Goal: Complete application form

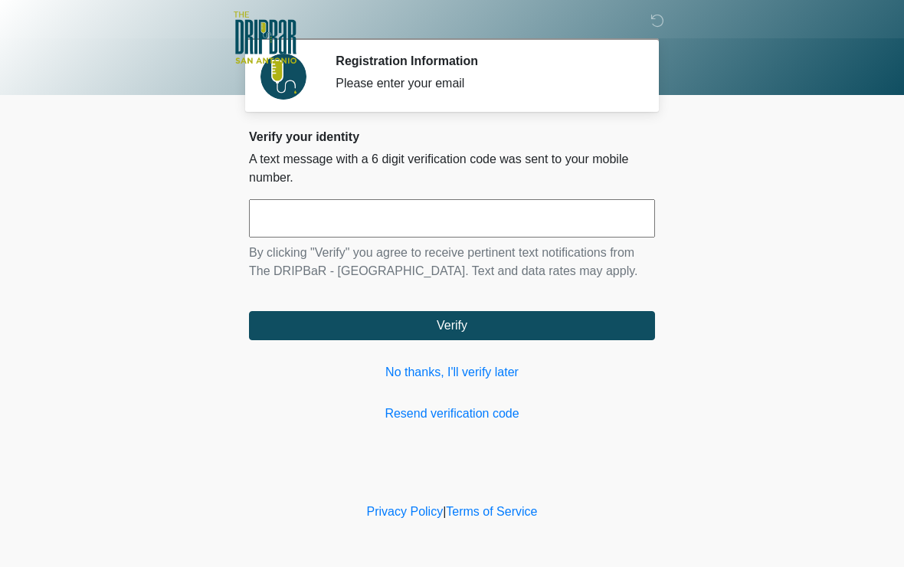
scroll to position [1, 0]
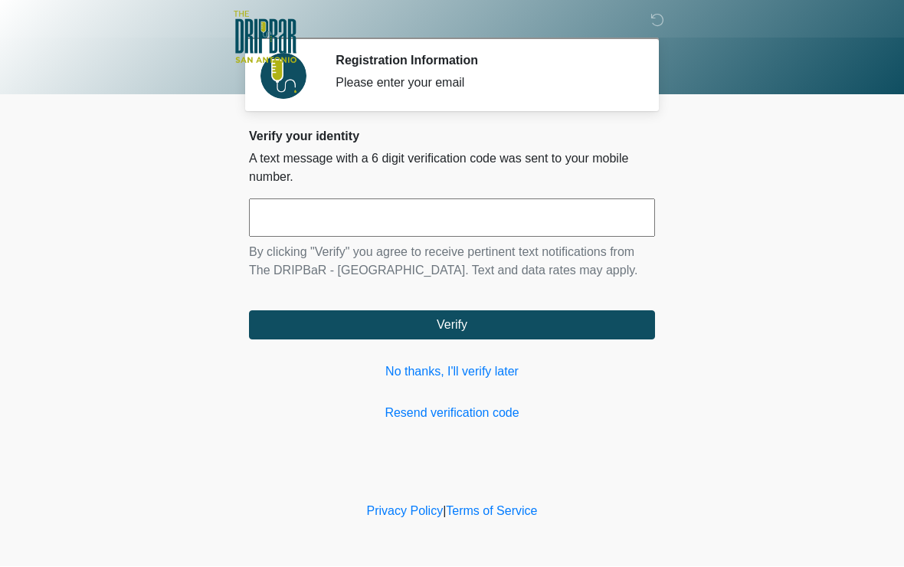
click at [418, 228] on input "text" at bounding box center [452, 218] width 406 height 38
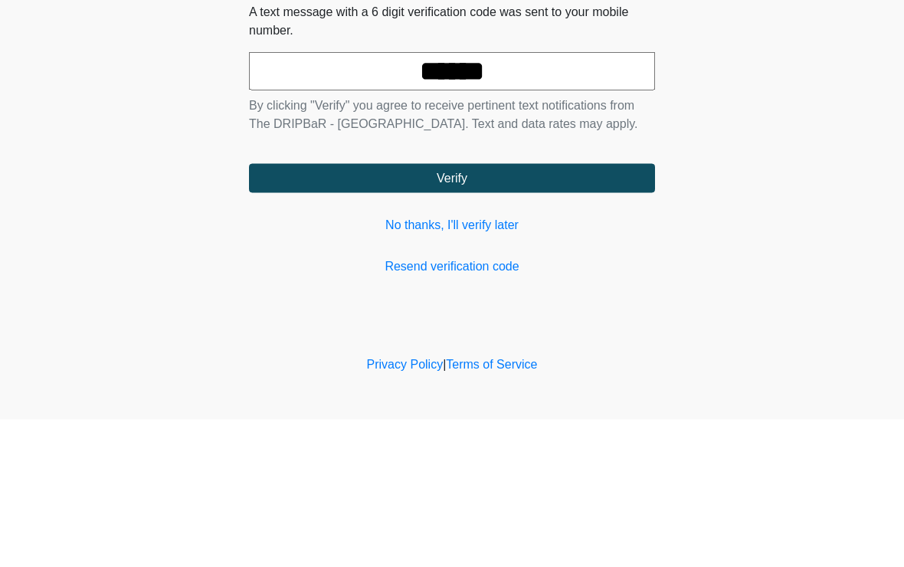
type input "******"
click at [451, 311] on button "Verify" at bounding box center [452, 325] width 406 height 29
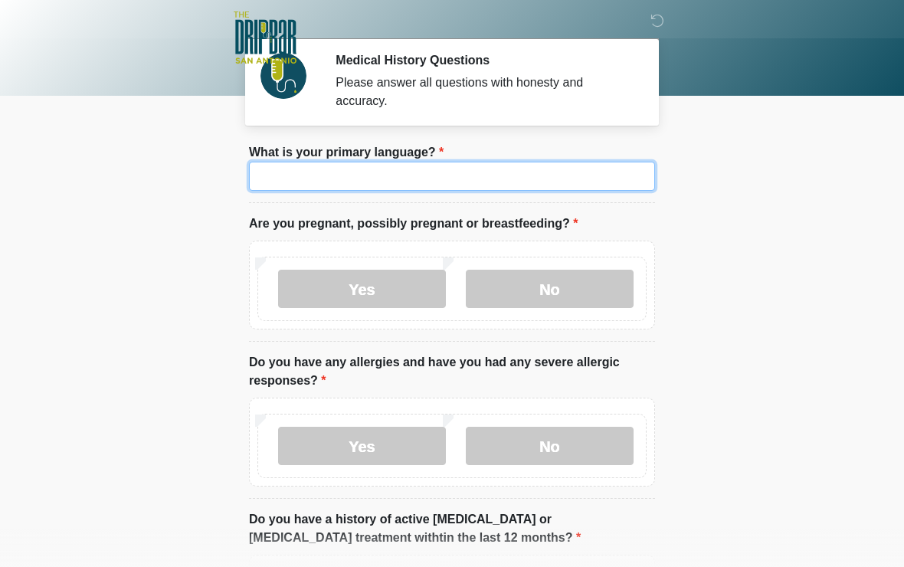
click at [480, 190] on input "What is your primary language?" at bounding box center [452, 176] width 406 height 29
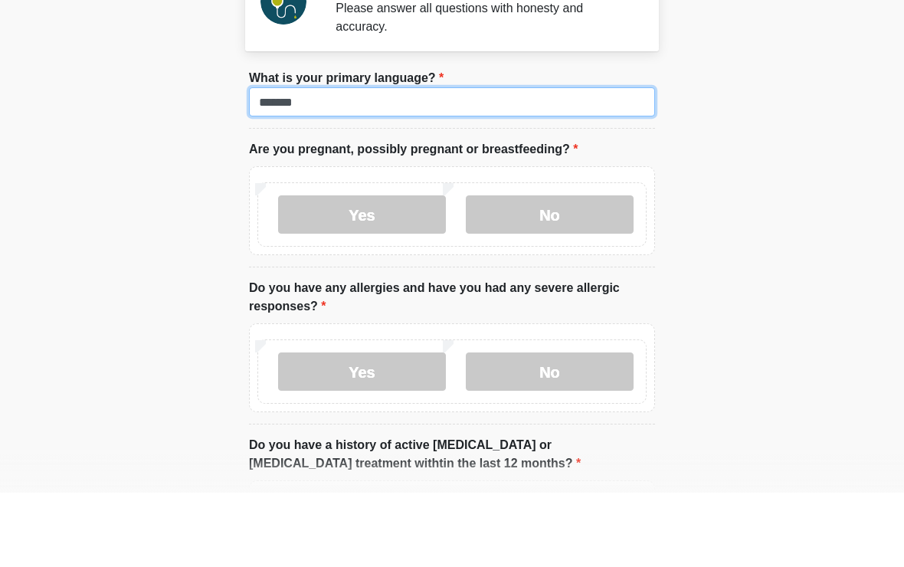
type input "*******"
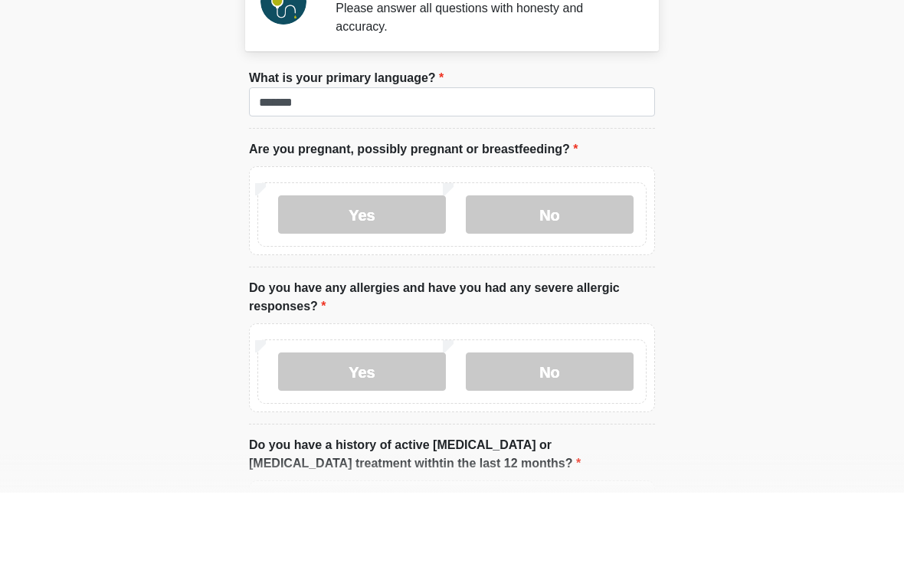
click at [563, 270] on label "No" at bounding box center [550, 289] width 168 height 38
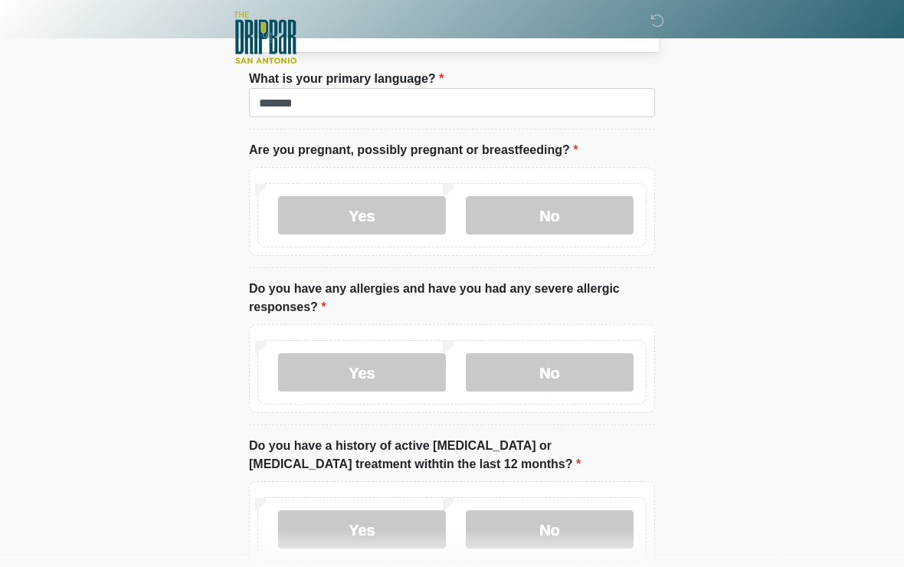
click at [571, 381] on label "No" at bounding box center [550, 372] width 168 height 38
click at [368, 375] on label "Yes" at bounding box center [362, 372] width 168 height 38
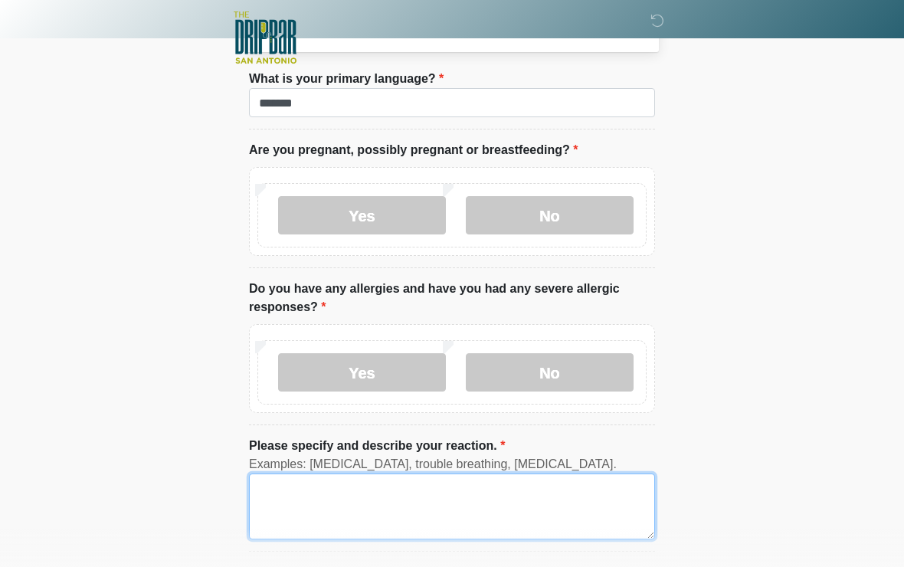
click at [475, 515] on textarea "Please specify and describe your reaction." at bounding box center [452, 506] width 406 height 66
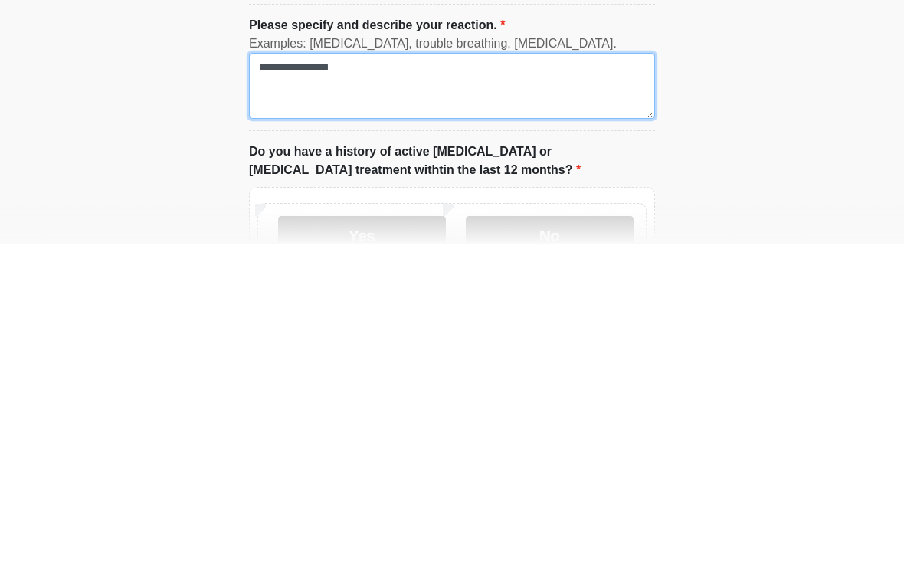
scroll to position [173, 0]
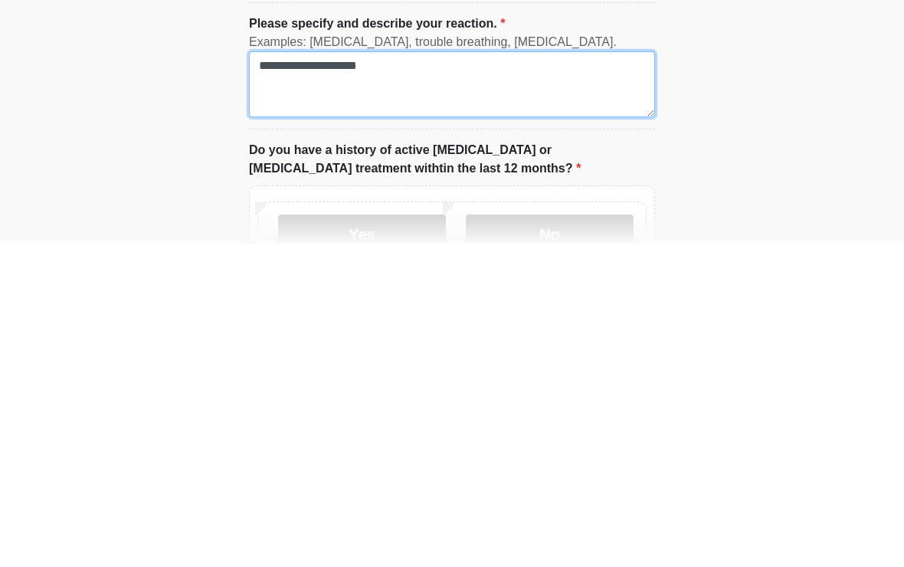
type textarea "**********"
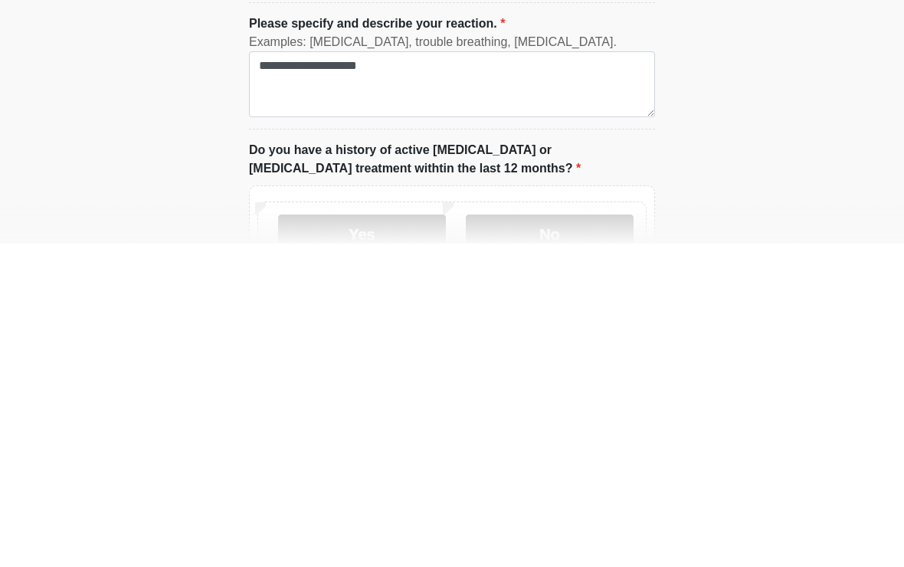
click at [763, 146] on html "‎ ‎ ‎ ‎ Medical History Questions Please answer all questions with honesty and …" at bounding box center [452, 110] width 904 height 567
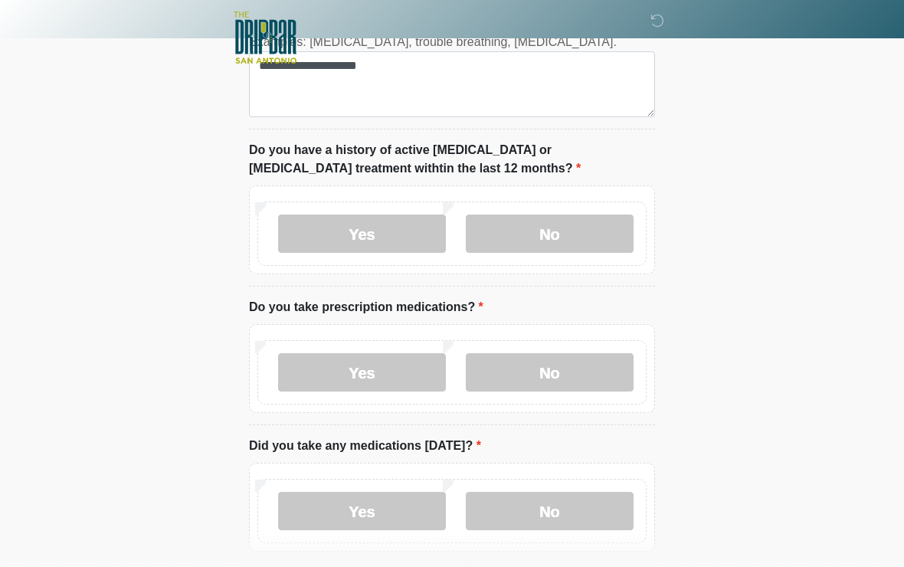
click at [581, 241] on label "No" at bounding box center [550, 233] width 168 height 38
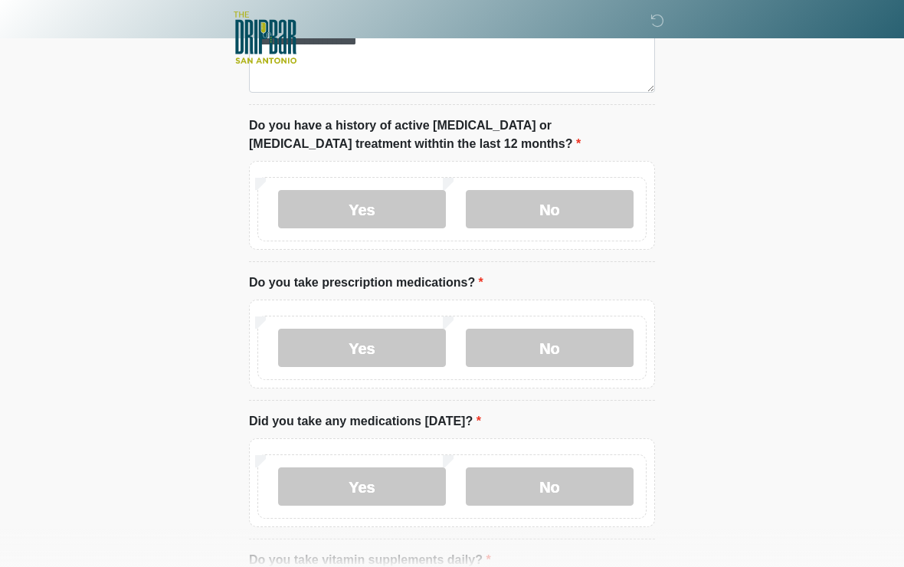
scroll to position [584, 0]
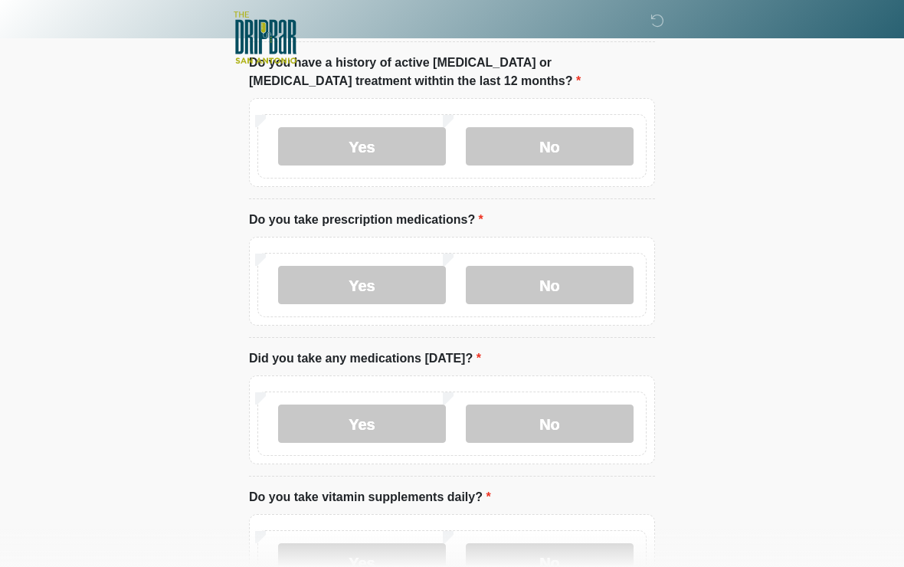
click at [554, 293] on label "No" at bounding box center [550, 285] width 168 height 38
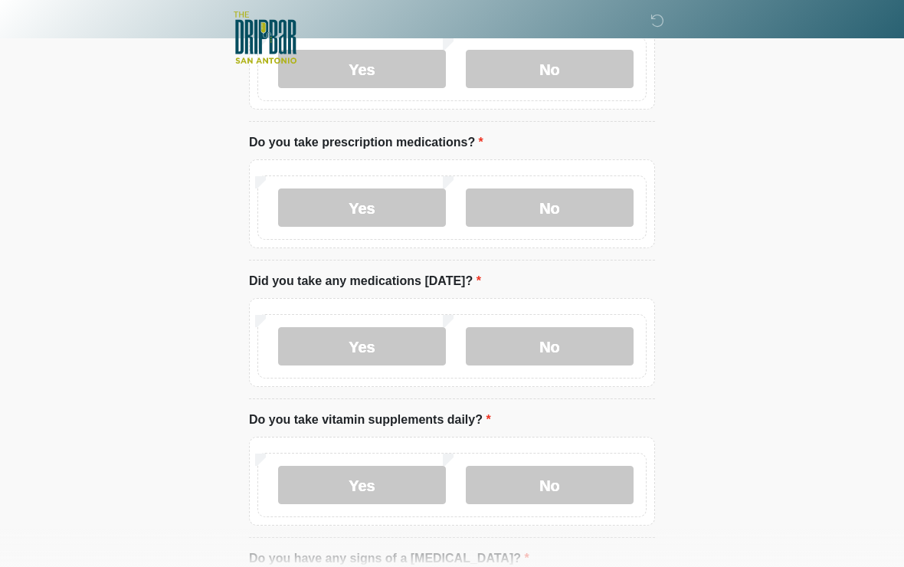
scroll to position [666, 0]
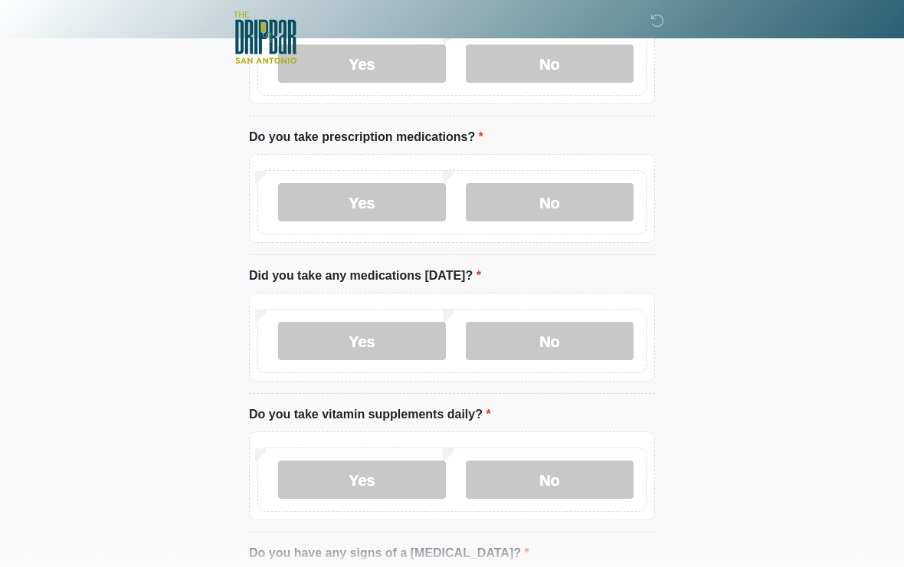
click at [401, 339] on label "Yes" at bounding box center [362, 341] width 168 height 38
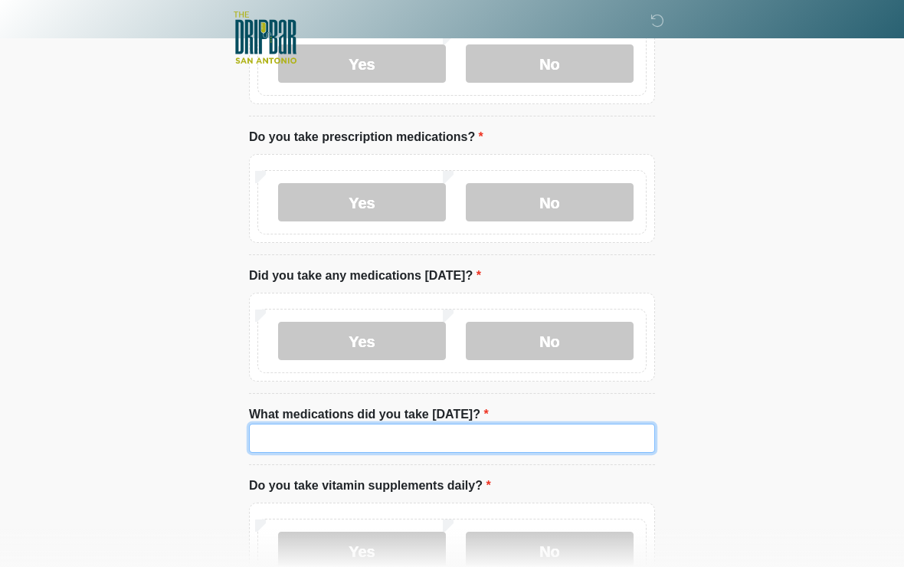
click at [532, 438] on input "What medications did you take [DATE]?" at bounding box center [452, 438] width 406 height 29
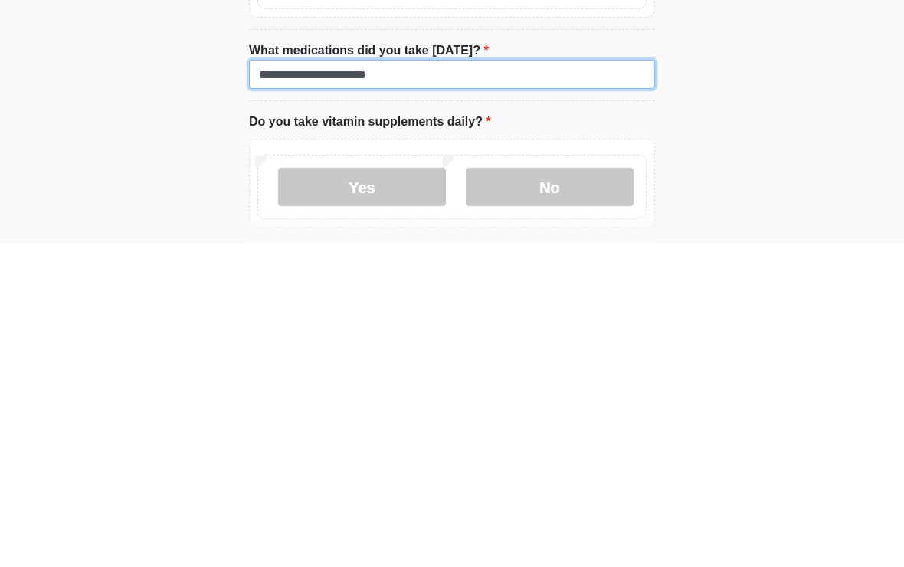
scroll to position [711, 0]
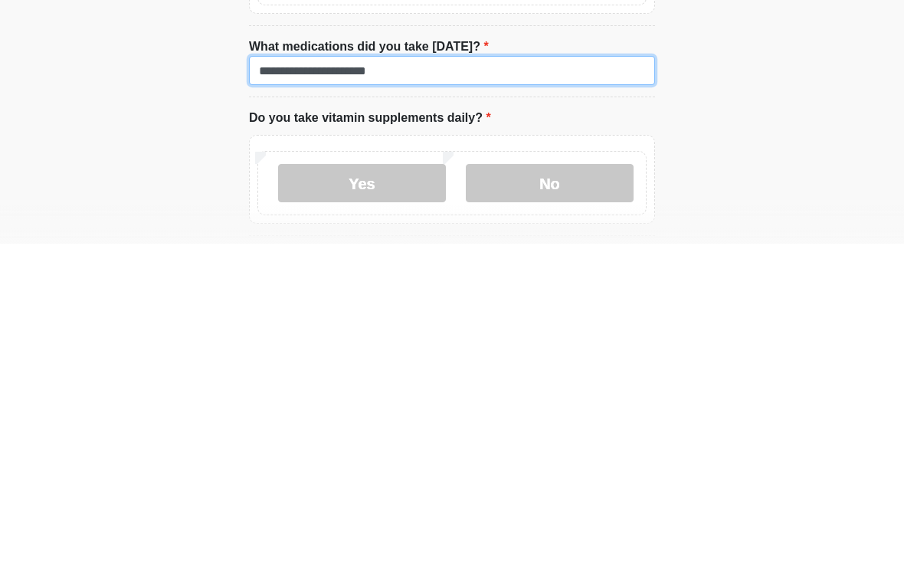
type input "**********"
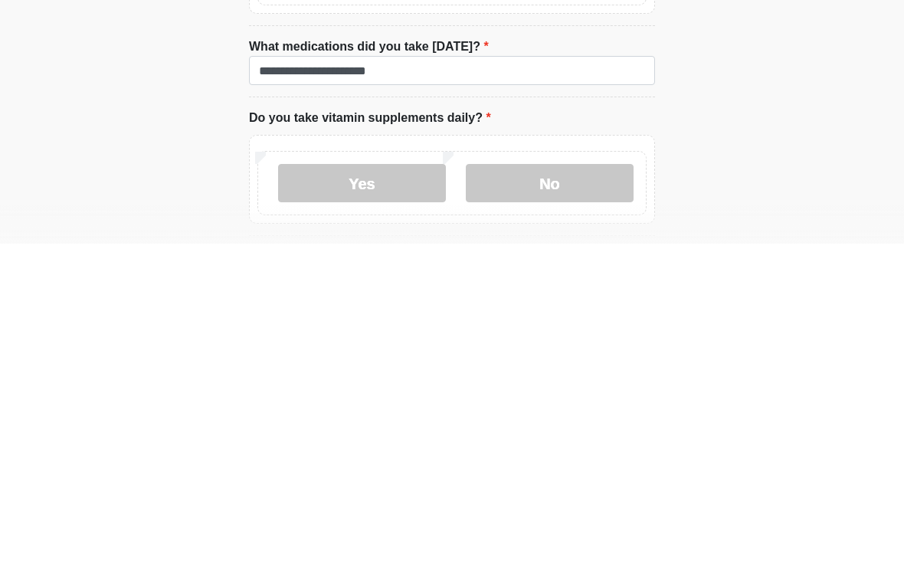
click at [365, 487] on label "Yes" at bounding box center [362, 506] width 168 height 38
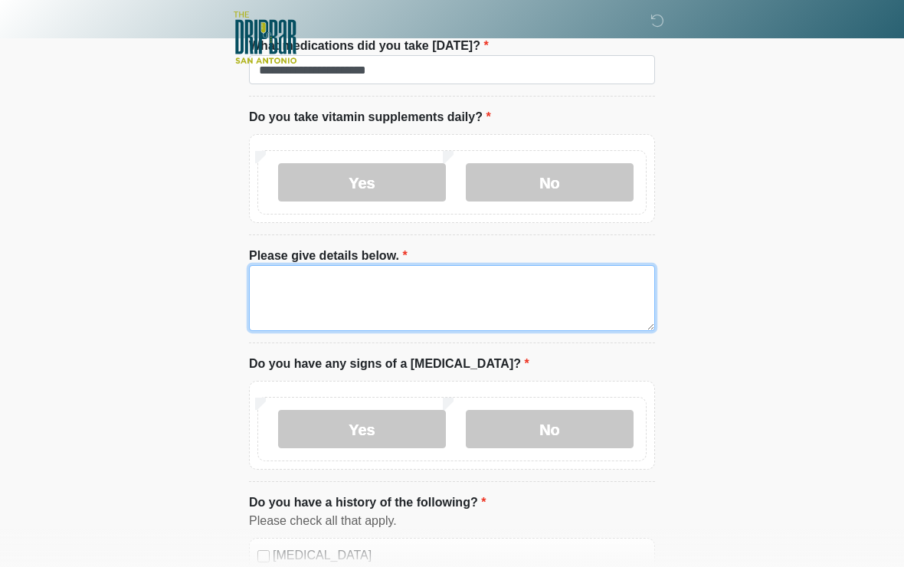
click at [491, 308] on textarea "Please give details below." at bounding box center [452, 298] width 406 height 66
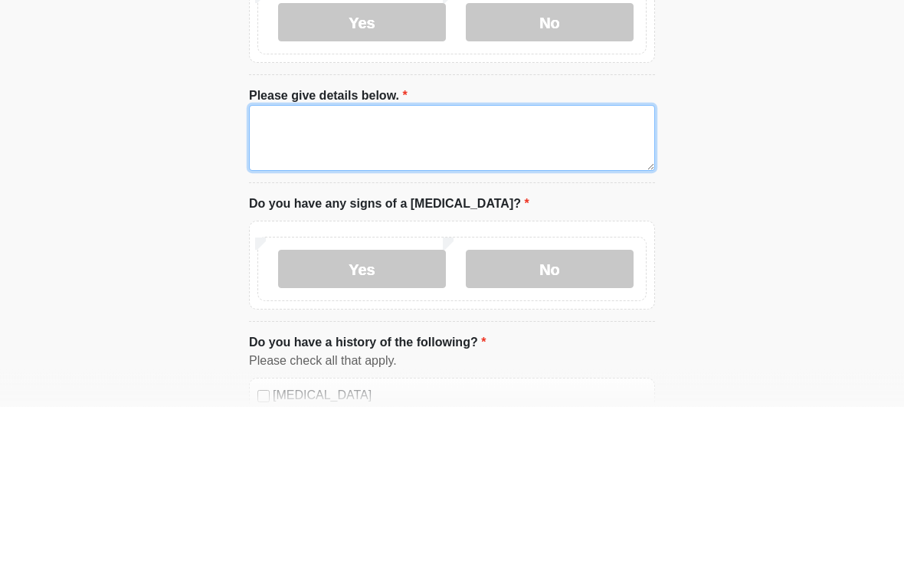
type textarea "*"
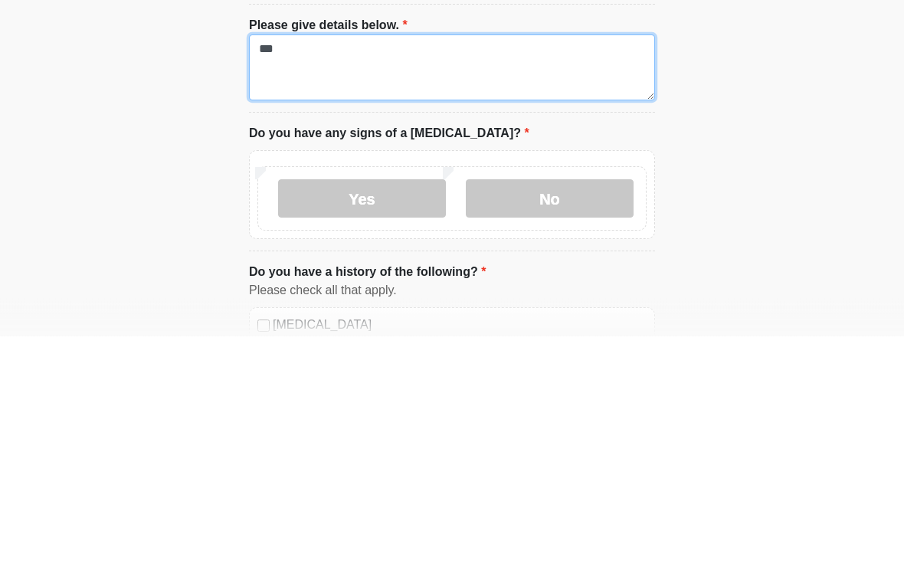
type textarea "***"
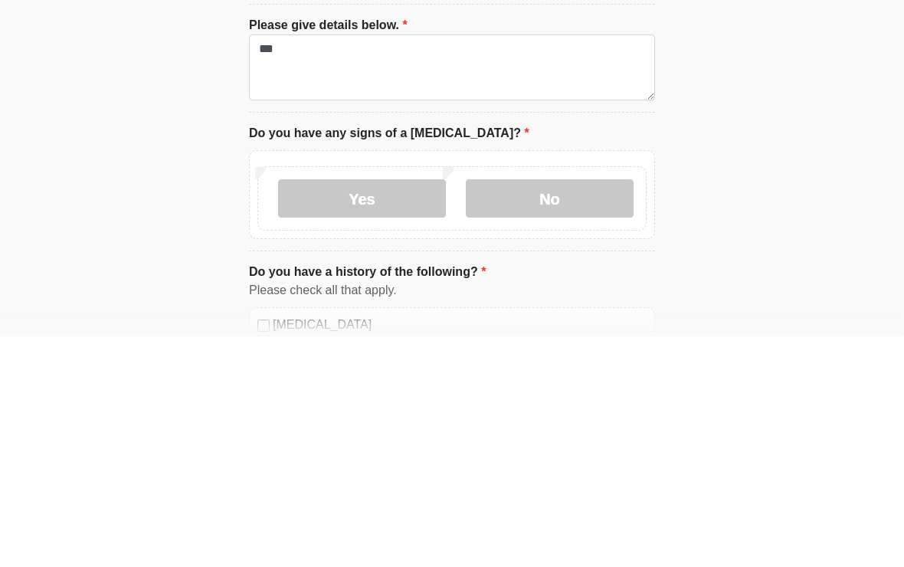
click at [579, 411] on label "No" at bounding box center [550, 430] width 168 height 38
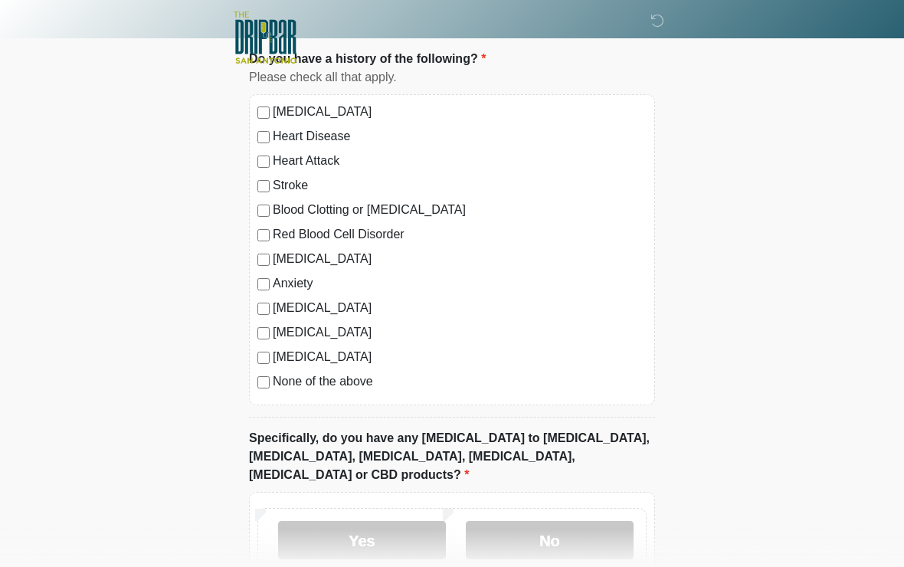
scroll to position [1580, 0]
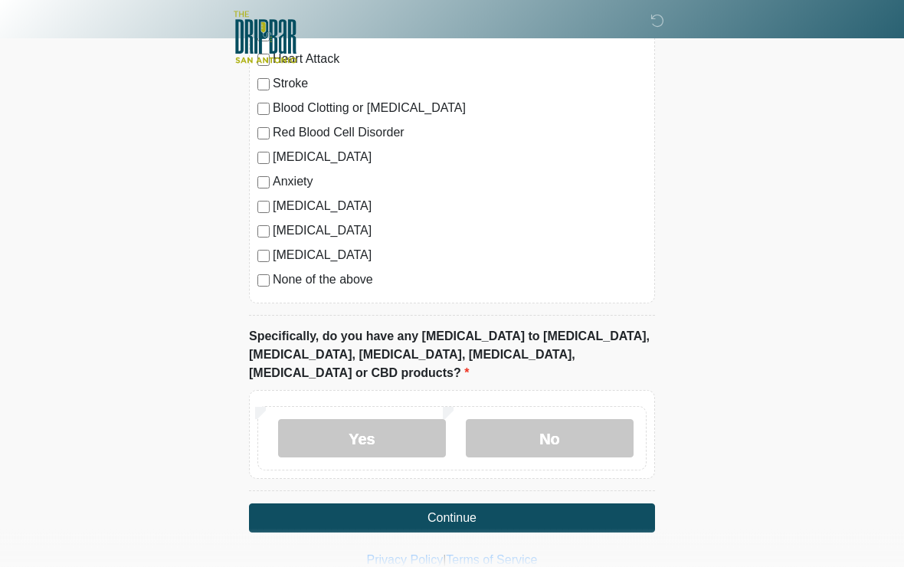
click at [376, 426] on label "Yes" at bounding box center [362, 439] width 168 height 38
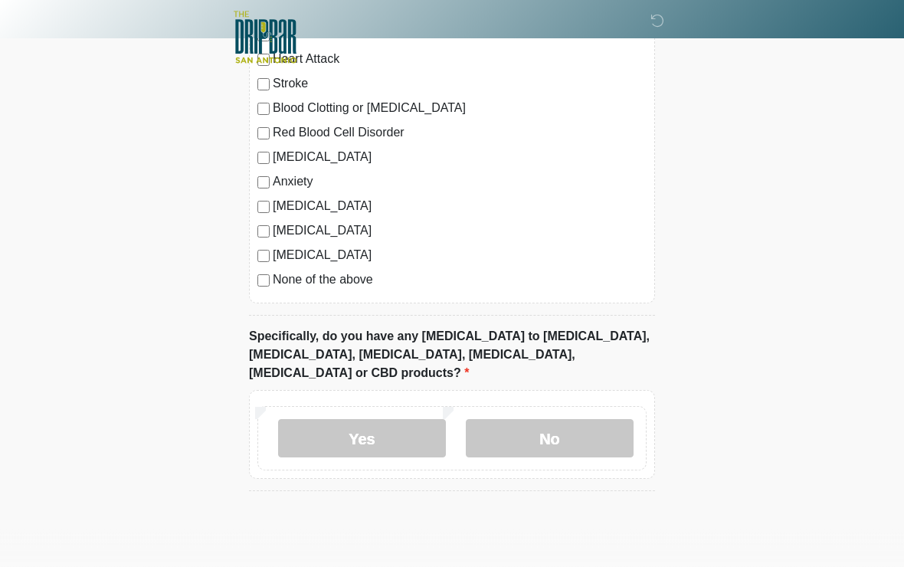
scroll to position [1580, 0]
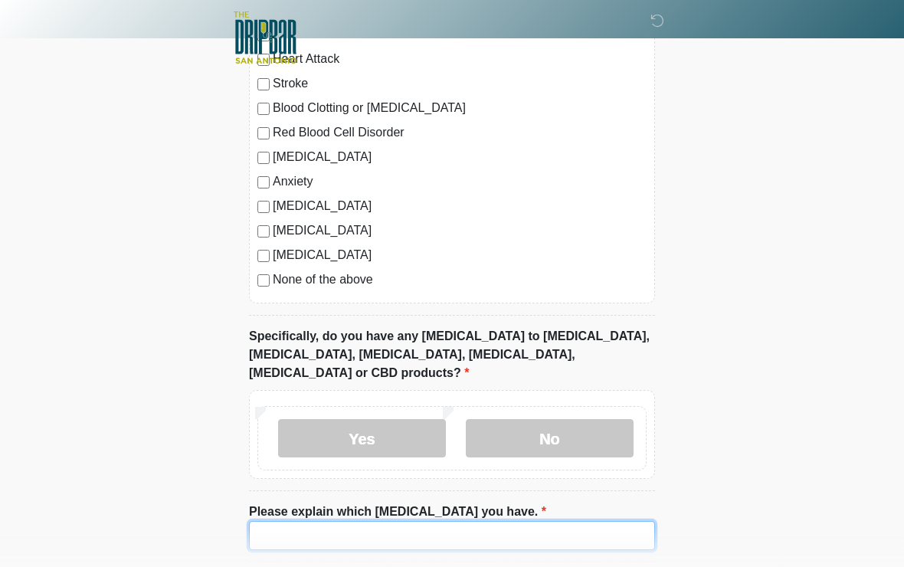
click at [532, 521] on input "Please explain which [MEDICAL_DATA] you have." at bounding box center [452, 535] width 406 height 29
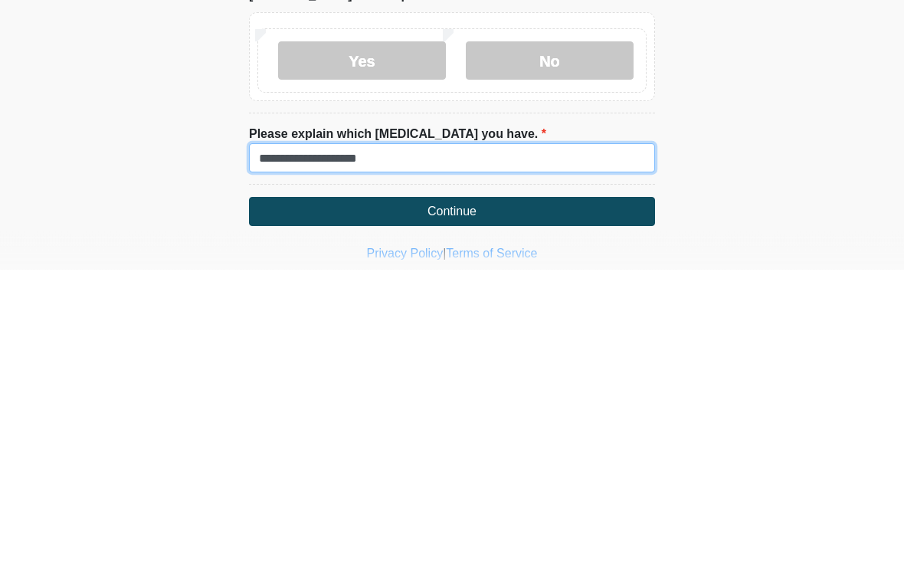
type input "**********"
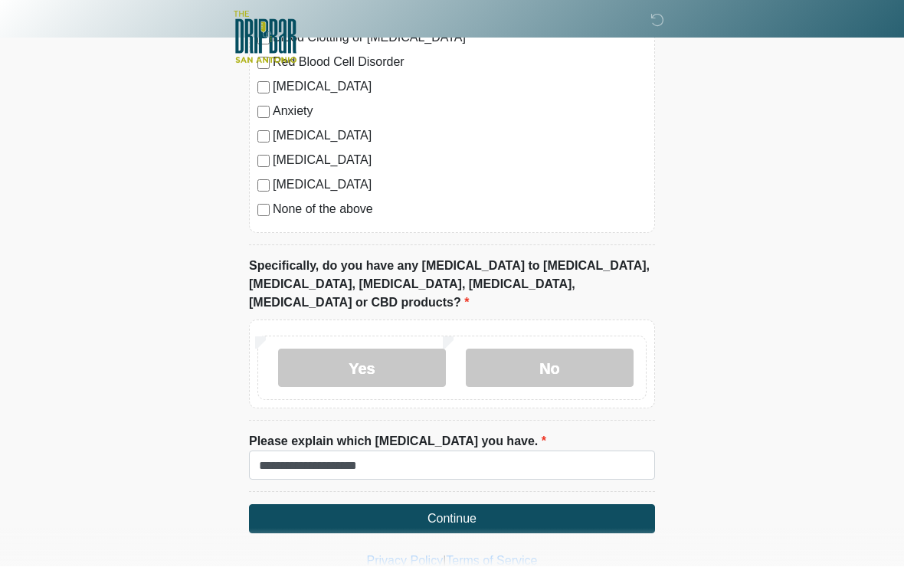
click at [447, 505] on button "Continue" at bounding box center [452, 519] width 406 height 29
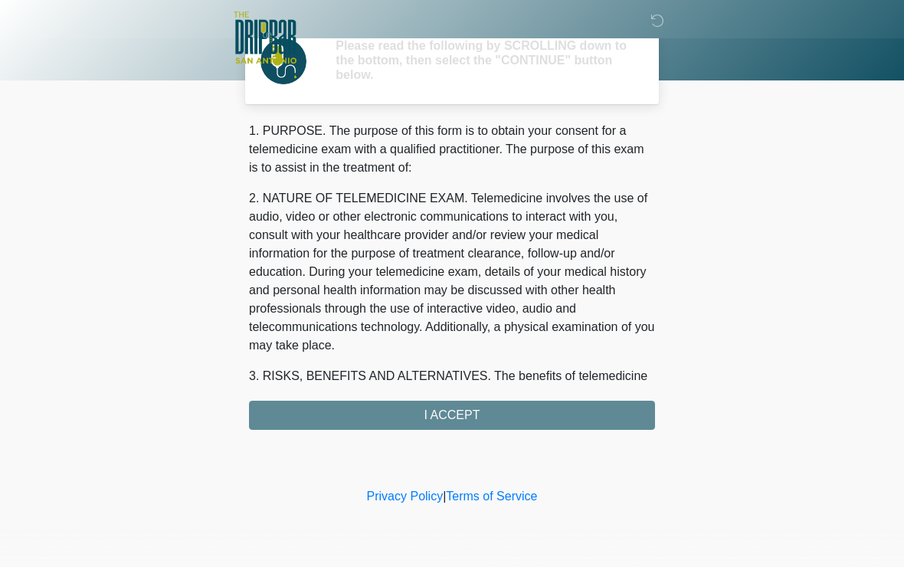
scroll to position [0, 0]
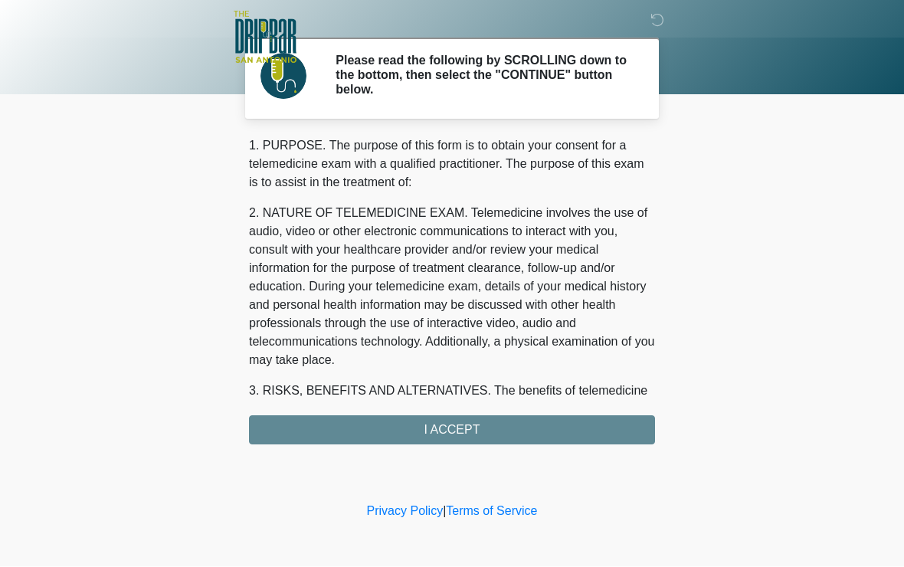
click at [455, 424] on div "1. PURPOSE. The purpose of this form is to obtain your consent for a telemedici…" at bounding box center [452, 291] width 406 height 308
click at [448, 431] on div "1. PURPOSE. The purpose of this form is to obtain your consent for a telemedici…" at bounding box center [452, 291] width 406 height 308
click at [447, 435] on div "1. PURPOSE. The purpose of this form is to obtain your consent for a telemedici…" at bounding box center [452, 291] width 406 height 308
click at [465, 432] on div "1. PURPOSE. The purpose of this form is to obtain your consent for a telemedici…" at bounding box center [452, 291] width 406 height 308
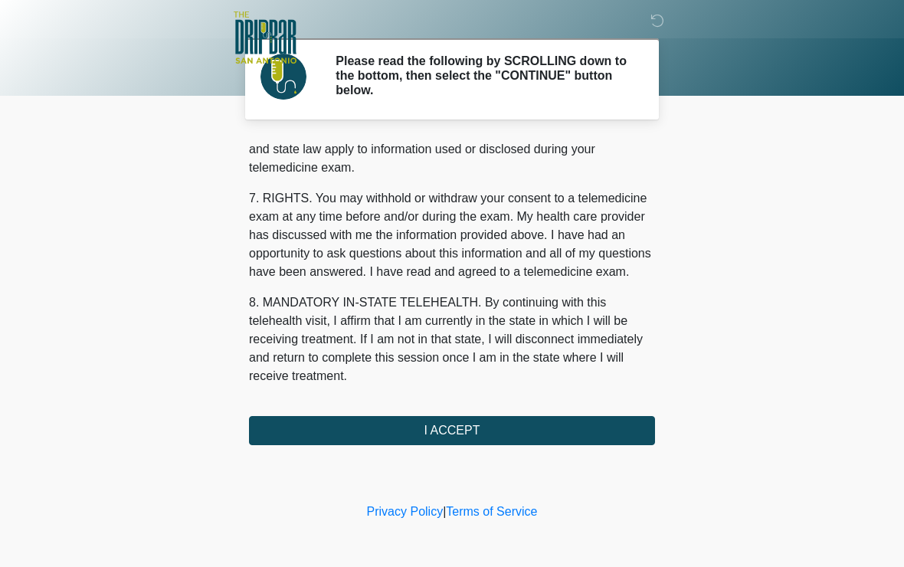
click at [475, 433] on button "I ACCEPT" at bounding box center [452, 430] width 406 height 29
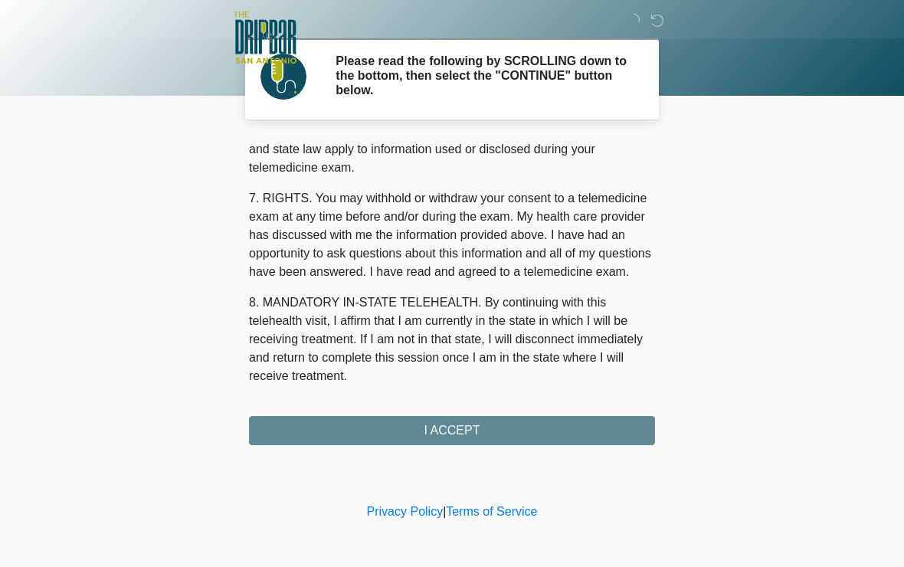
scroll to position [665, 0]
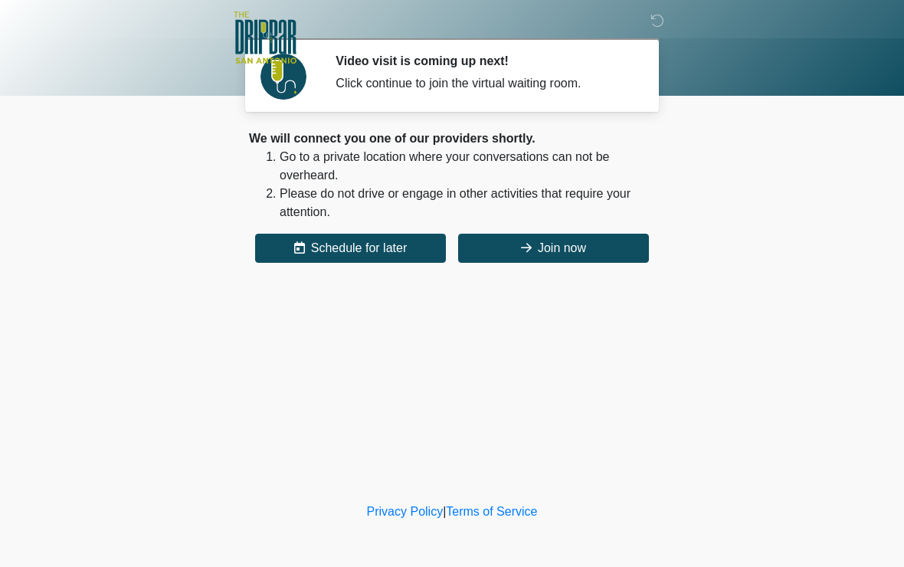
click at [563, 256] on button "Join now" at bounding box center [553, 248] width 191 height 29
